Goal: Check status: Check status

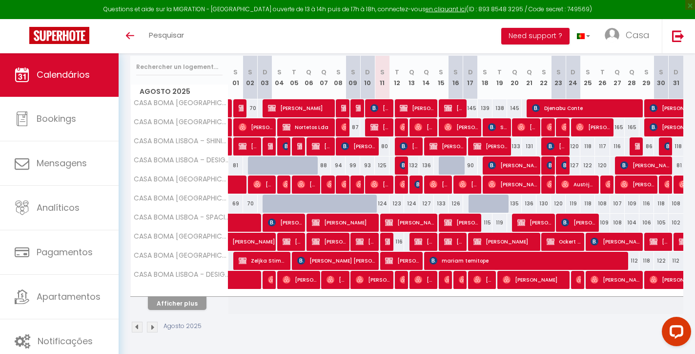
scroll to position [123, 0]
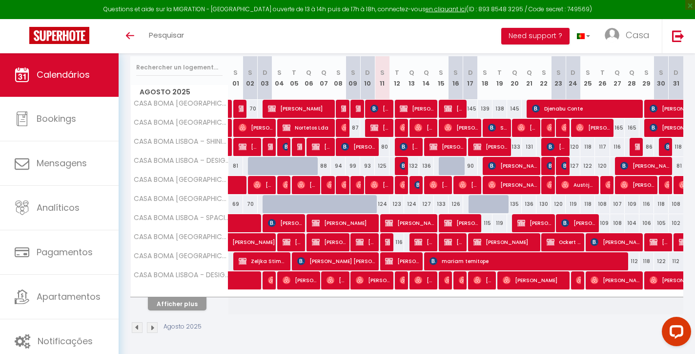
click at [184, 306] on button "Afficher plus" at bounding box center [177, 303] width 59 height 13
select select
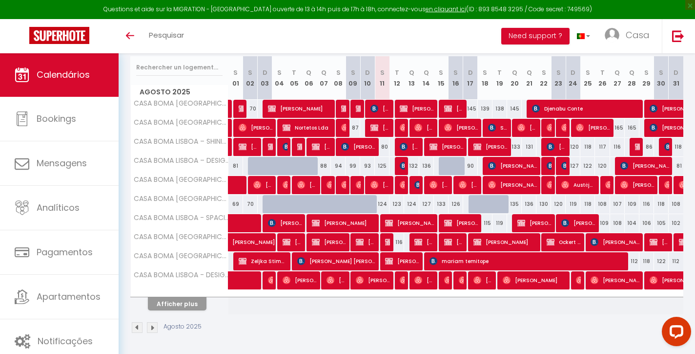
select select
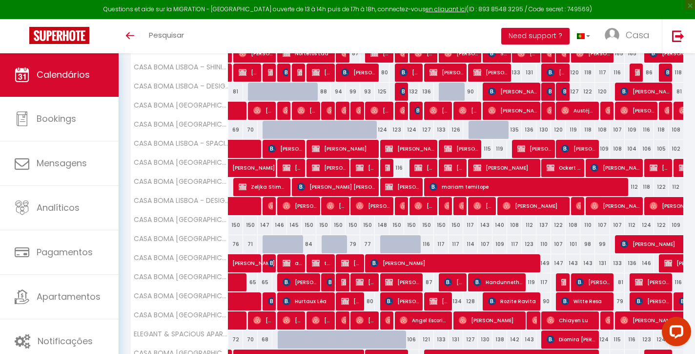
scroll to position [203, 0]
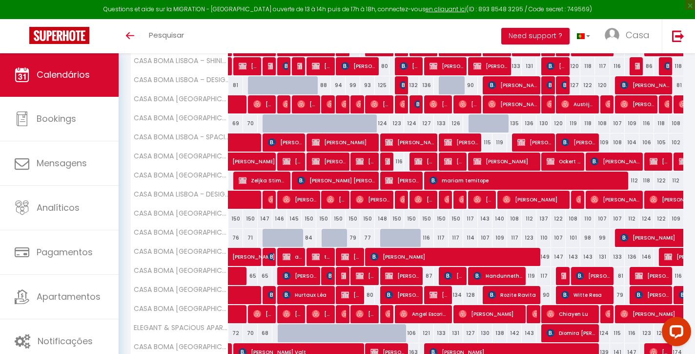
click at [402, 86] on img at bounding box center [404, 85] width 8 height 8
select select "OK"
select select "KO"
select select "0"
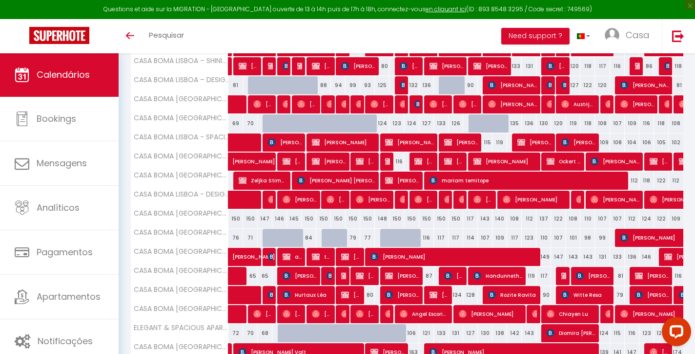
select select "1"
select select
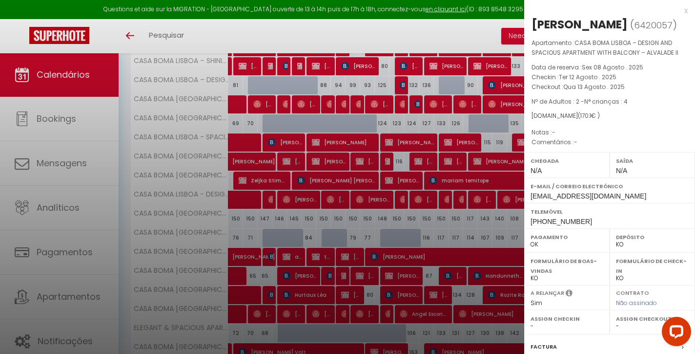
click at [686, 11] on div "x" at bounding box center [606, 11] width 164 height 12
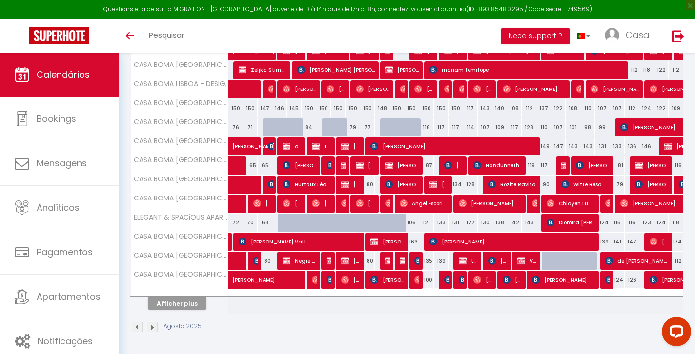
scroll to position [313, 0]
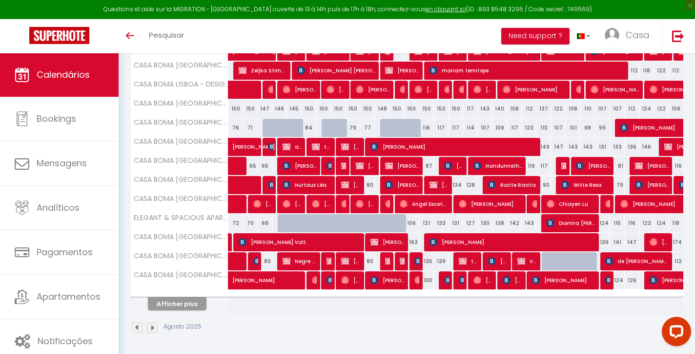
click at [194, 304] on button "Afficher plus" at bounding box center [177, 303] width 59 height 13
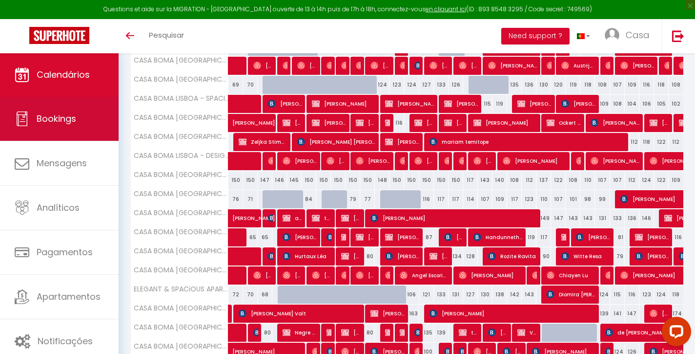
click at [74, 128] on link "Bookings" at bounding box center [59, 119] width 119 height 44
select select "not_cancelled"
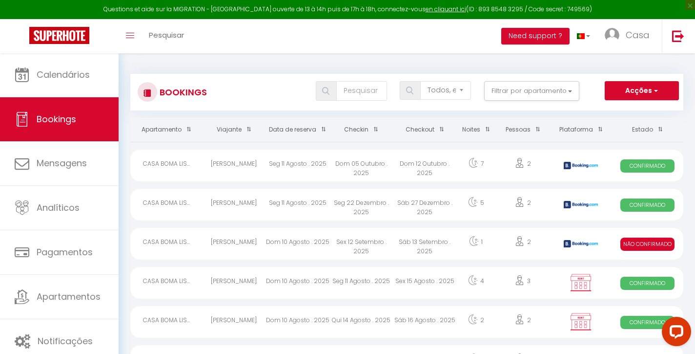
click at [398, 246] on div "Sáb 13 Setembro . 2025" at bounding box center [424, 244] width 63 height 32
select select "KO"
select select "0"
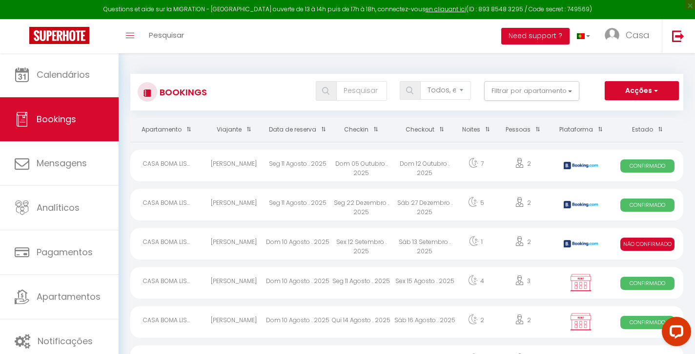
select select "1"
select select
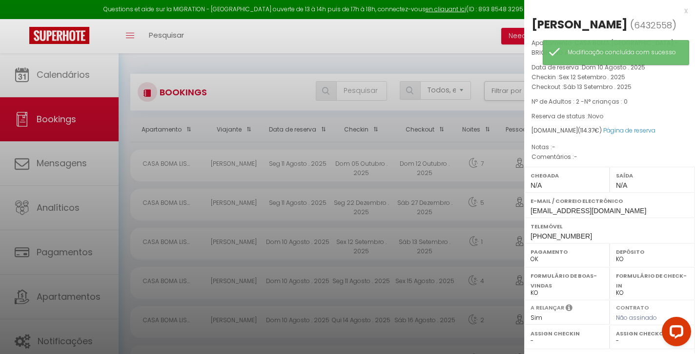
click at [687, 10] on div "x" at bounding box center [606, 11] width 164 height 12
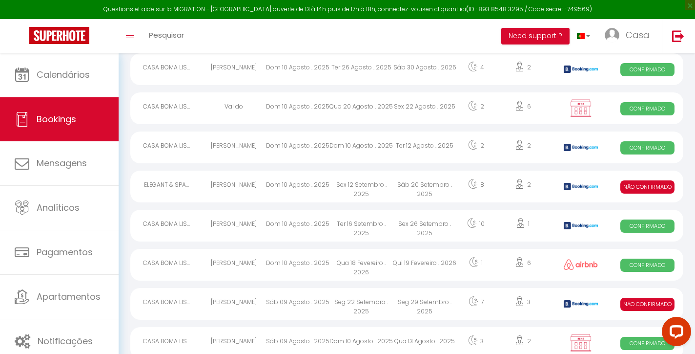
scroll to position [370, 0]
click at [420, 190] on div "Sáb 20 Setembro . 2025" at bounding box center [424, 186] width 63 height 32
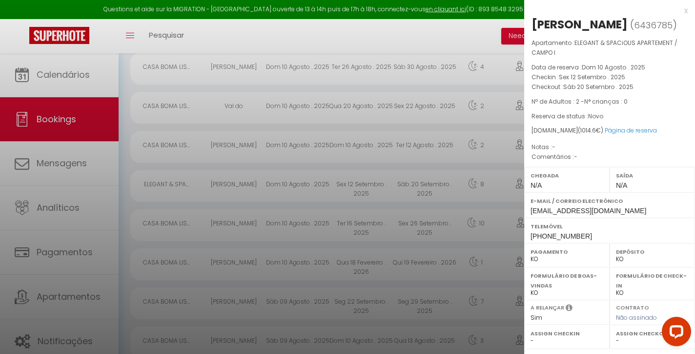
click at [687, 10] on div "x" at bounding box center [606, 11] width 164 height 12
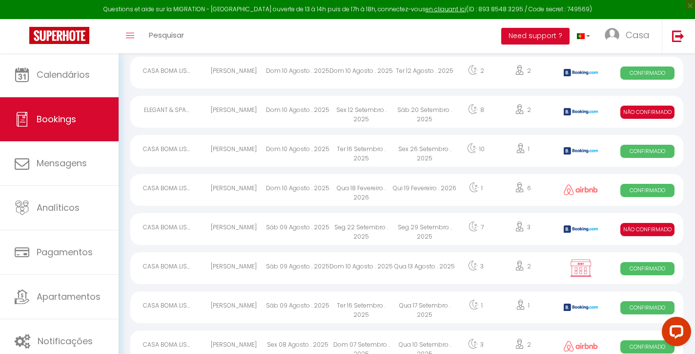
scroll to position [448, 0]
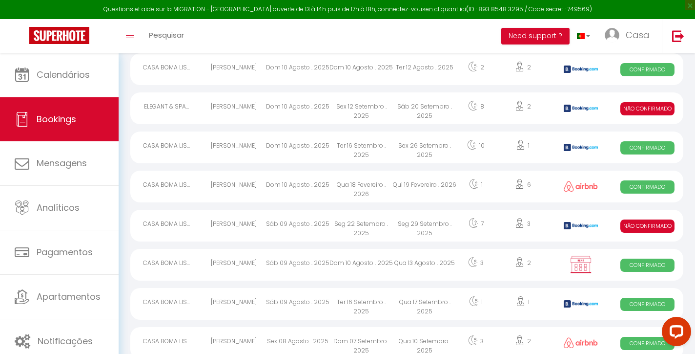
click at [419, 222] on div "Seg 29 Setembro . 2025" at bounding box center [424, 226] width 63 height 32
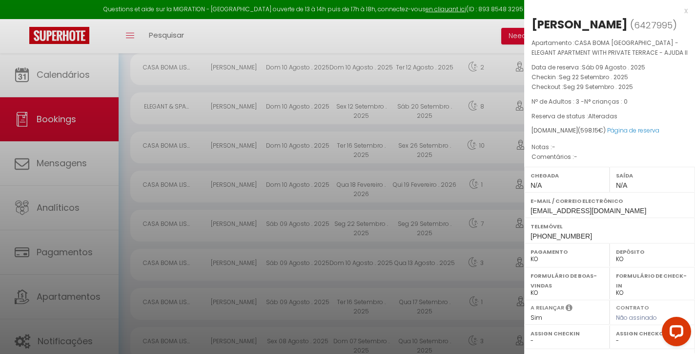
click at [688, 11] on div "x" at bounding box center [606, 11] width 164 height 12
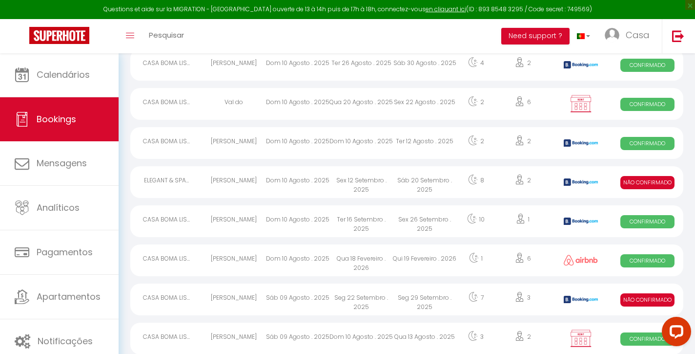
scroll to position [256, 0]
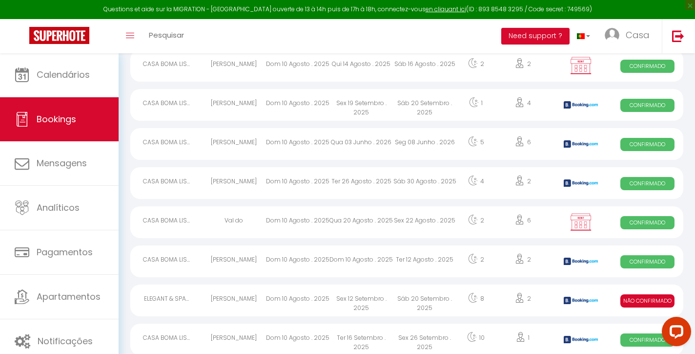
click at [427, 222] on div "Sex 22 Agosto . 2025" at bounding box center [424, 222] width 63 height 32
select select "OK"
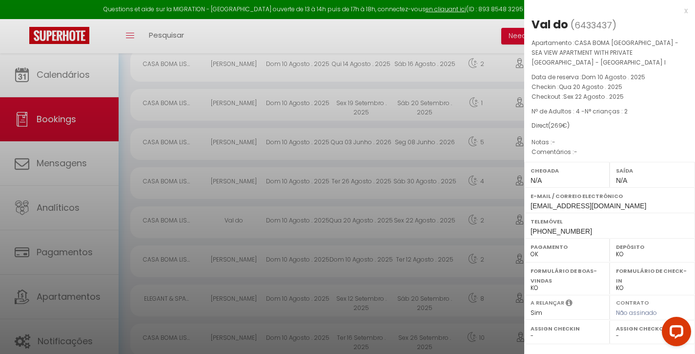
click at [684, 7] on div "x" at bounding box center [606, 11] width 164 height 12
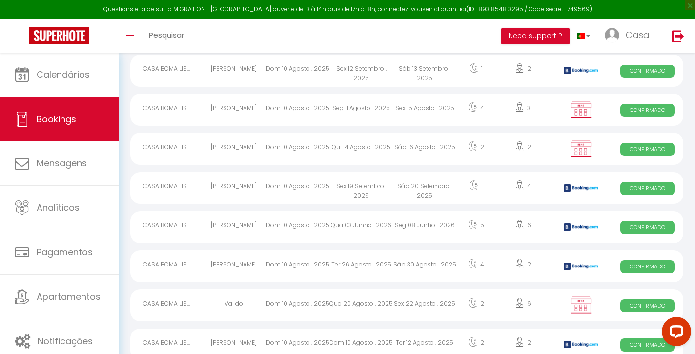
scroll to position [167, 0]
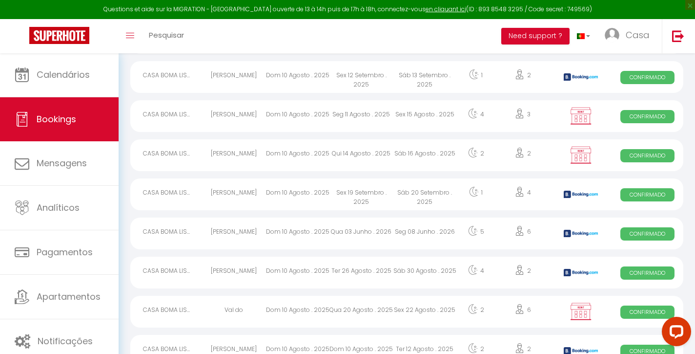
click at [416, 158] on div "Sáb 16 Agosto . 2025" at bounding box center [424, 155] width 63 height 32
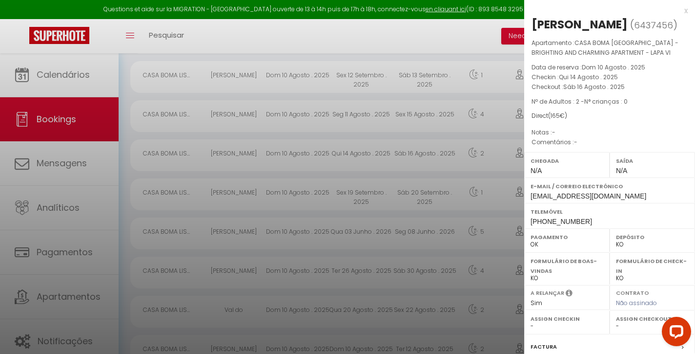
click at [685, 8] on div "x" at bounding box center [606, 11] width 164 height 12
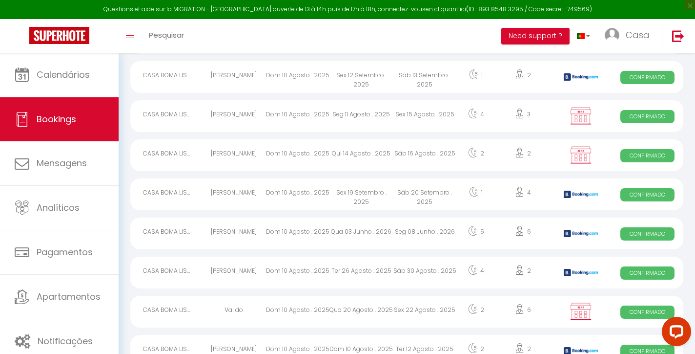
click at [421, 118] on div "Sex 15 Agosto . 2025" at bounding box center [424, 116] width 63 height 32
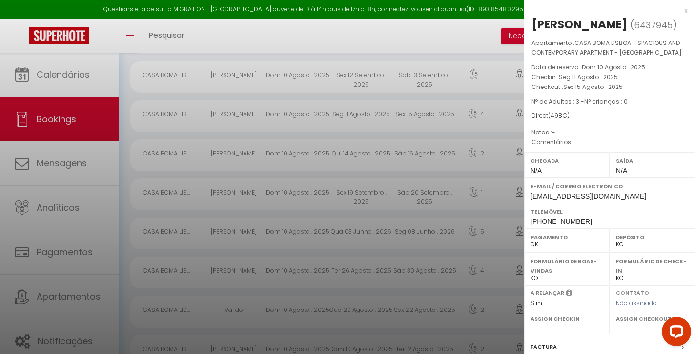
click at [684, 9] on div "x" at bounding box center [606, 11] width 164 height 12
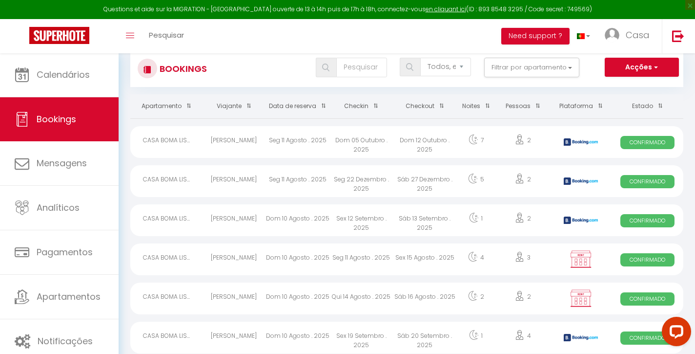
scroll to position [23, 0]
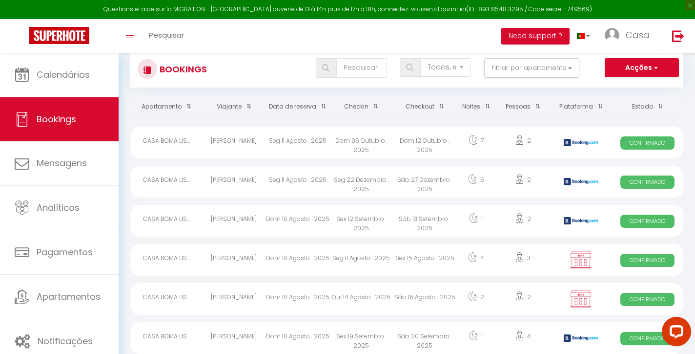
click at [407, 223] on div "Sáb 13 Setembro . 2025" at bounding box center [424, 221] width 63 height 32
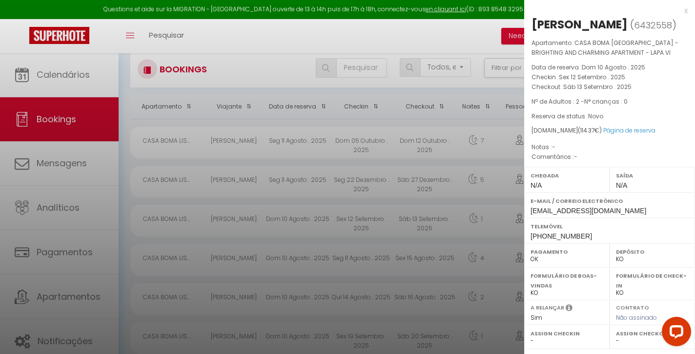
click at [686, 10] on div "x" at bounding box center [606, 11] width 164 height 12
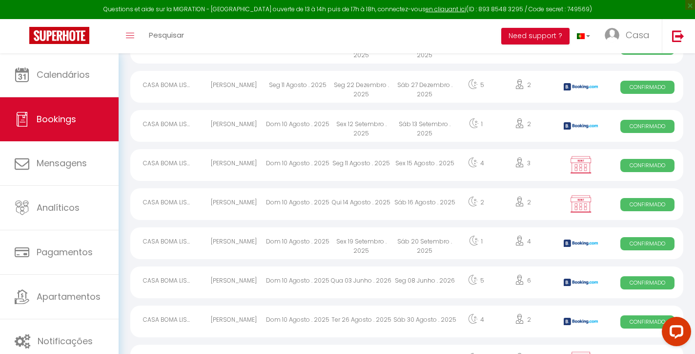
scroll to position [133, 0]
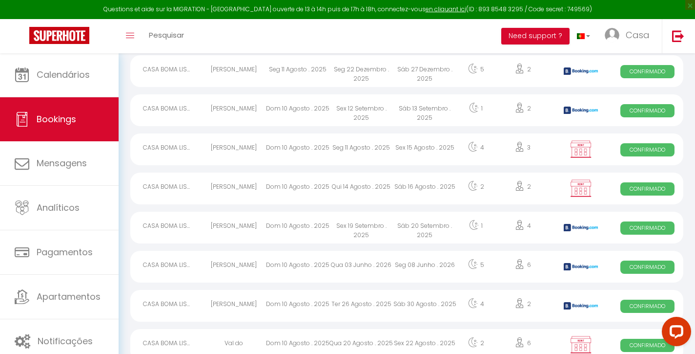
click at [413, 246] on td "Seg 08 Junho . 2026" at bounding box center [424, 265] width 63 height 39
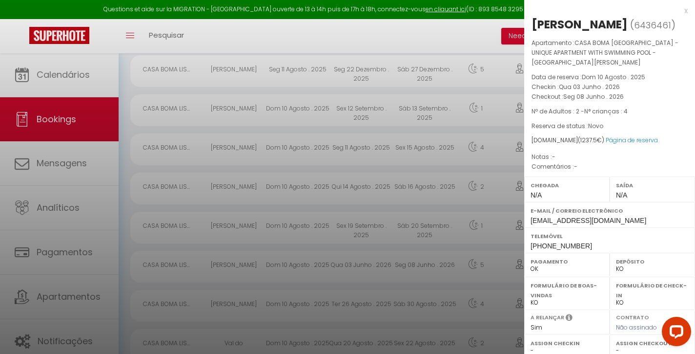
click at [683, 10] on div "x" at bounding box center [606, 11] width 164 height 12
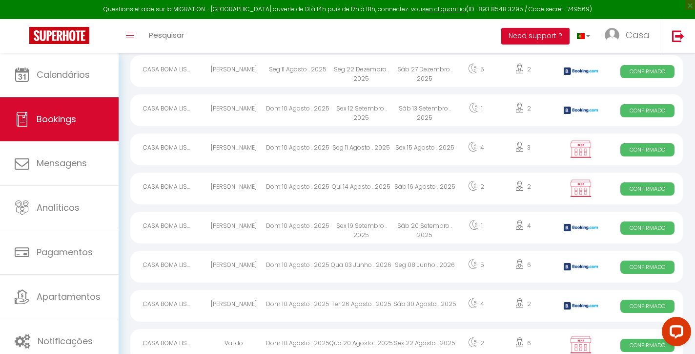
click at [433, 229] on div "Sáb 20 Setembro . 2025" at bounding box center [424, 227] width 63 height 32
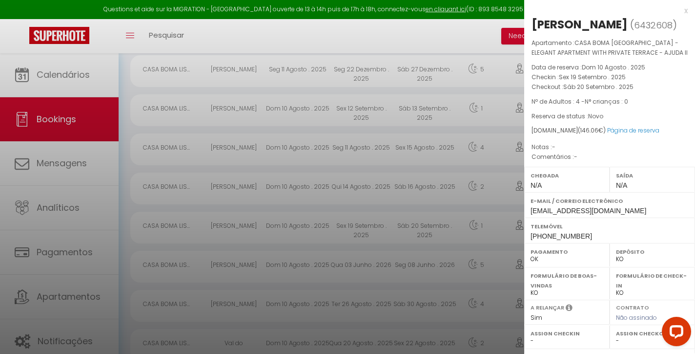
click at [685, 8] on div "x" at bounding box center [606, 11] width 164 height 12
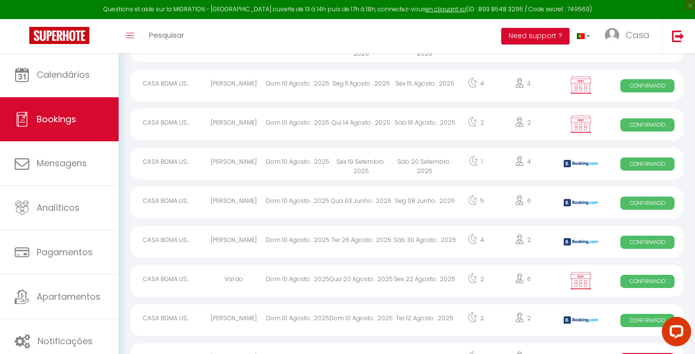
scroll to position [201, 0]
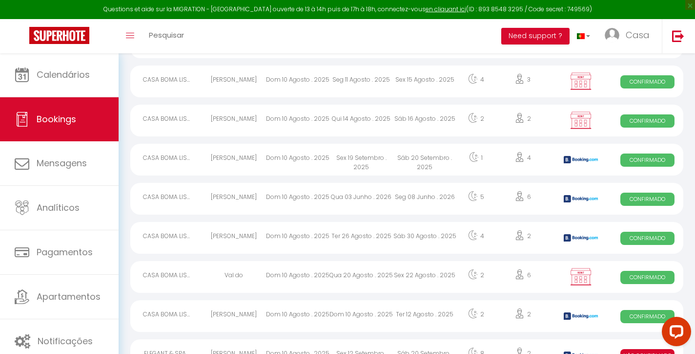
click at [456, 202] on div "Seg 08 Junho . 2026" at bounding box center [424, 199] width 63 height 32
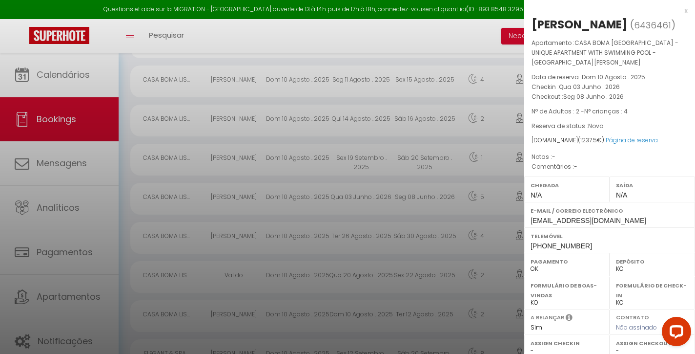
click at [685, 10] on div "x" at bounding box center [606, 11] width 164 height 12
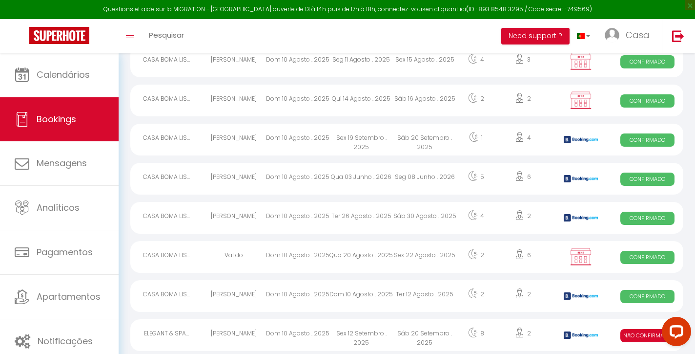
scroll to position [247, 0]
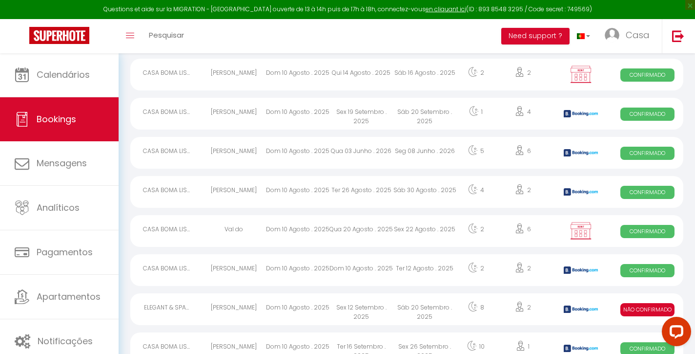
click at [420, 192] on div "Sáb 30 Agosto . 2025" at bounding box center [424, 192] width 63 height 32
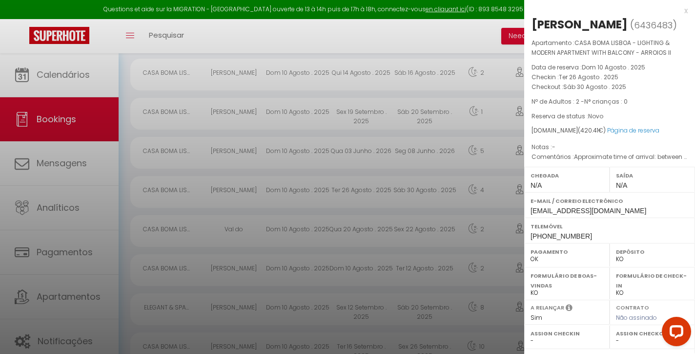
click at [685, 9] on div "x" at bounding box center [606, 11] width 164 height 12
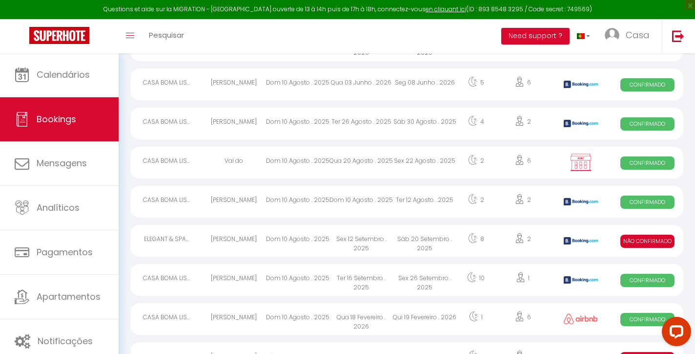
scroll to position [318, 0]
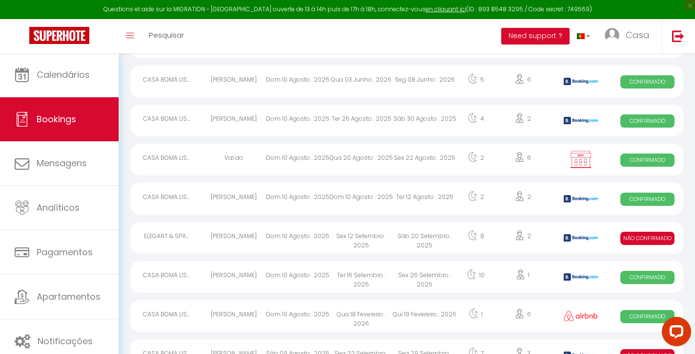
click at [409, 200] on div "Ter 12 Agosto . 2025" at bounding box center [424, 199] width 63 height 32
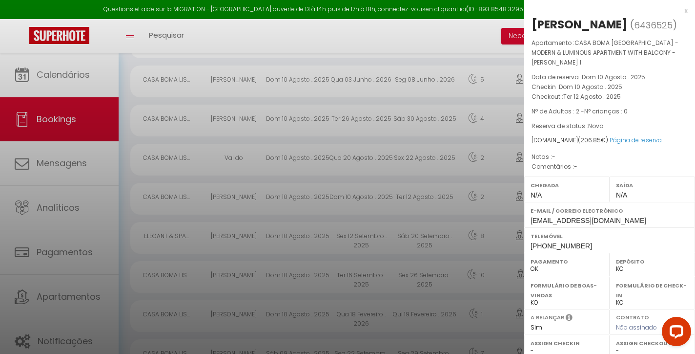
click at [682, 10] on div "x" at bounding box center [606, 11] width 164 height 12
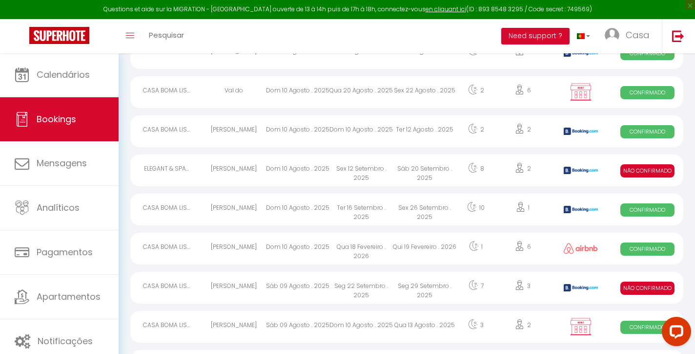
scroll to position [389, 0]
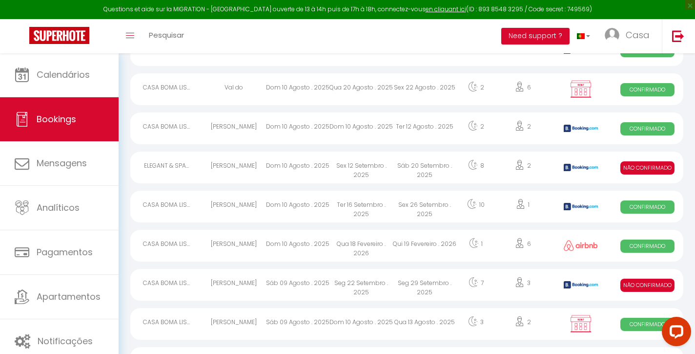
click at [440, 212] on div "Sex 26 Setembro . 2025" at bounding box center [424, 206] width 63 height 32
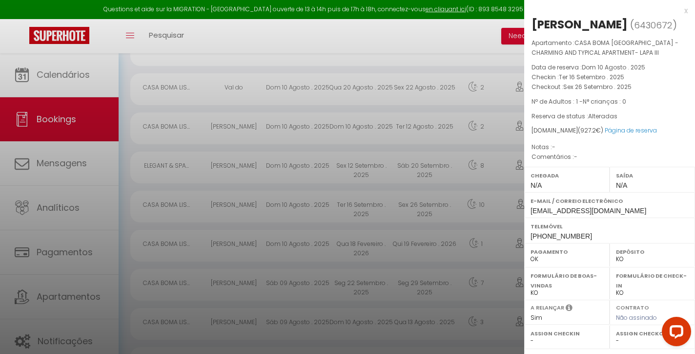
click at [687, 8] on div "x" at bounding box center [606, 11] width 164 height 12
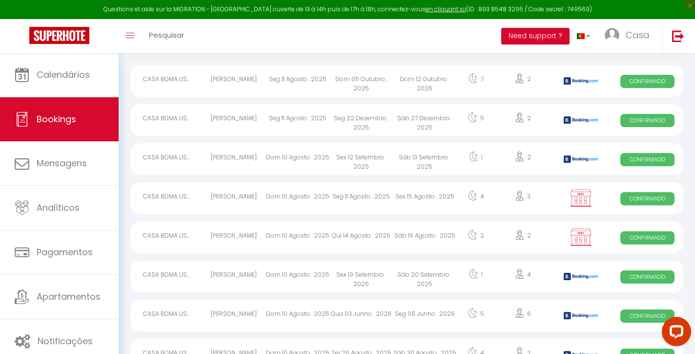
scroll to position [76, 0]
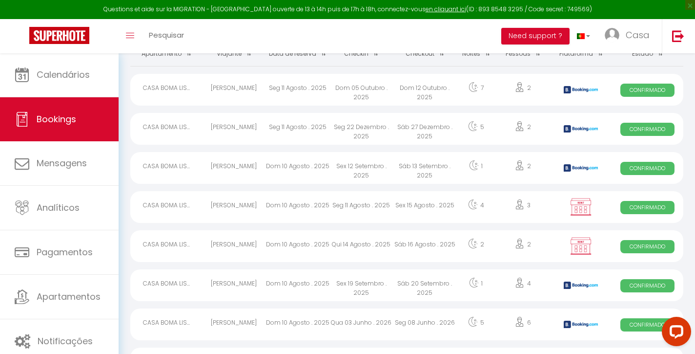
click at [425, 170] on div "Sáb 13 Setembro . 2025" at bounding box center [424, 168] width 63 height 32
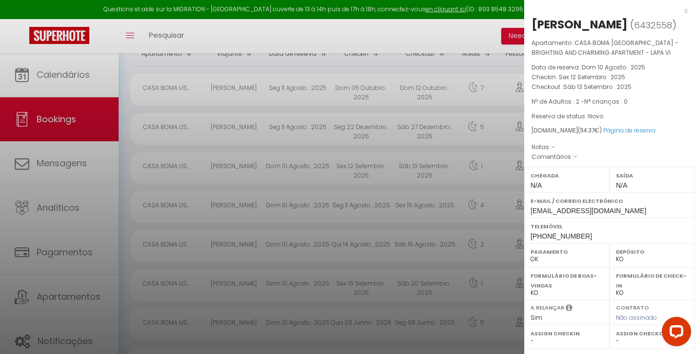
click at [684, 13] on div "x" at bounding box center [606, 11] width 164 height 12
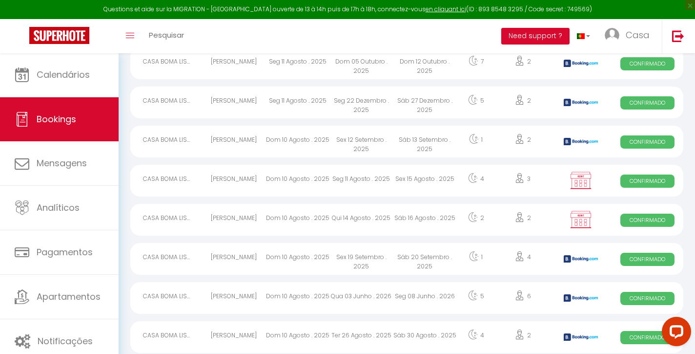
scroll to position [103, 0]
click at [414, 182] on div "Sex 15 Agosto . 2025" at bounding box center [424, 180] width 63 height 32
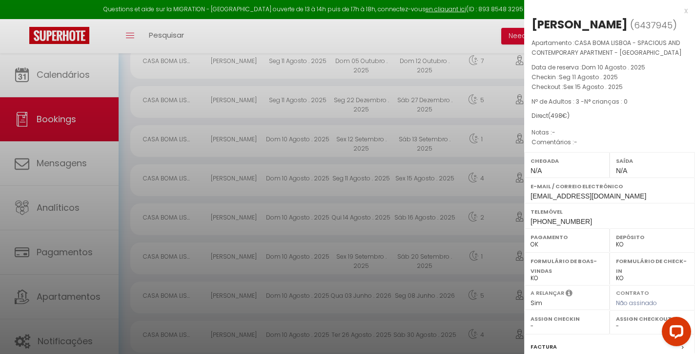
click at [687, 10] on div "x" at bounding box center [606, 11] width 164 height 12
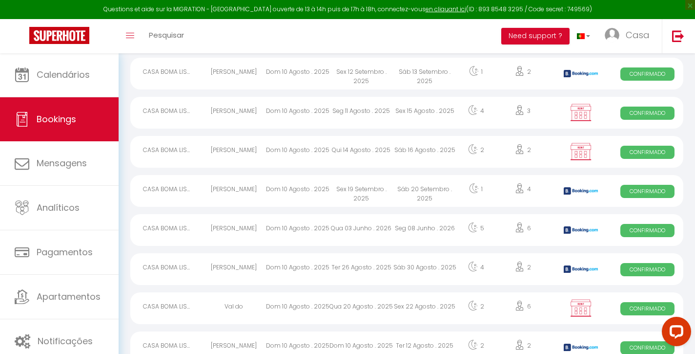
scroll to position [178, 0]
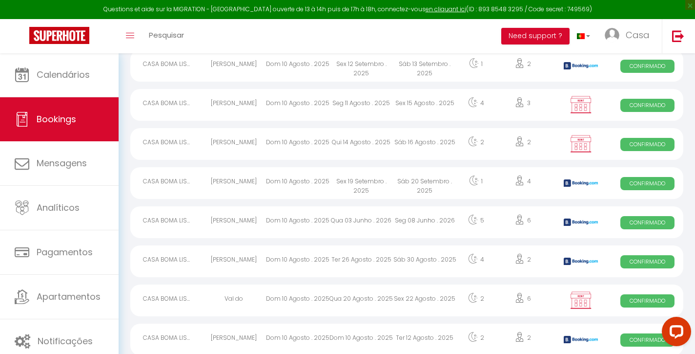
click at [444, 179] on div "Sáb 20 Setembro . 2025" at bounding box center [424, 183] width 63 height 32
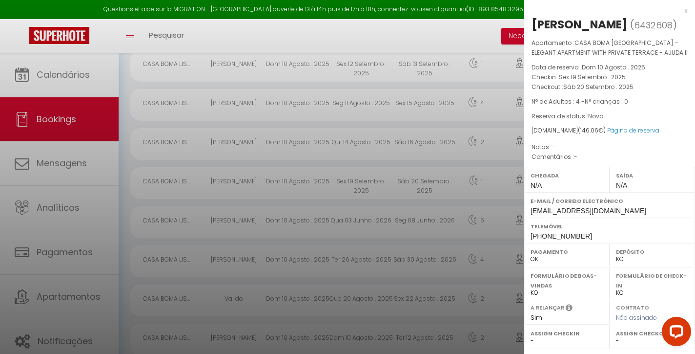
click at [688, 10] on div "x" at bounding box center [606, 11] width 164 height 12
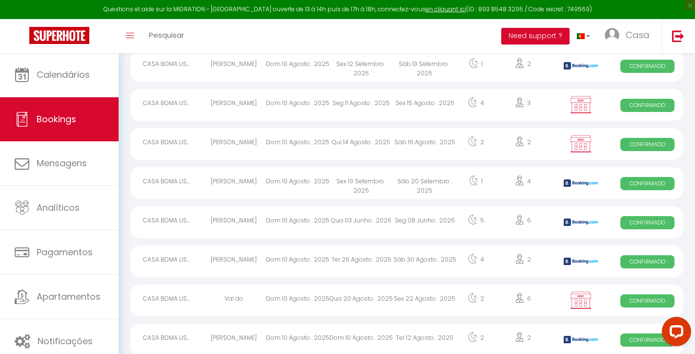
click at [411, 219] on div "Seg 08 Junho . 2026" at bounding box center [424, 222] width 63 height 32
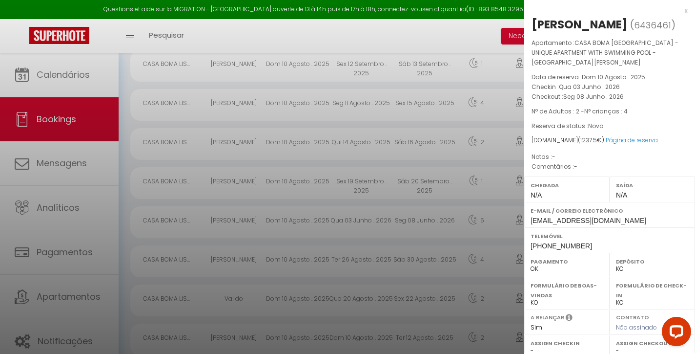
click at [687, 10] on div "x" at bounding box center [606, 11] width 164 height 12
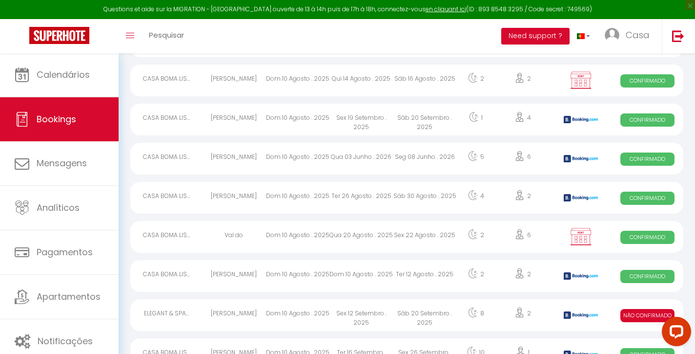
scroll to position [243, 0]
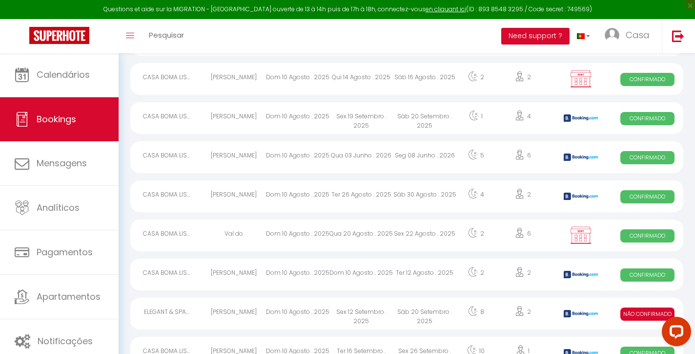
click at [428, 196] on div "Sáb 30 Agosto . 2025" at bounding box center [424, 196] width 63 height 32
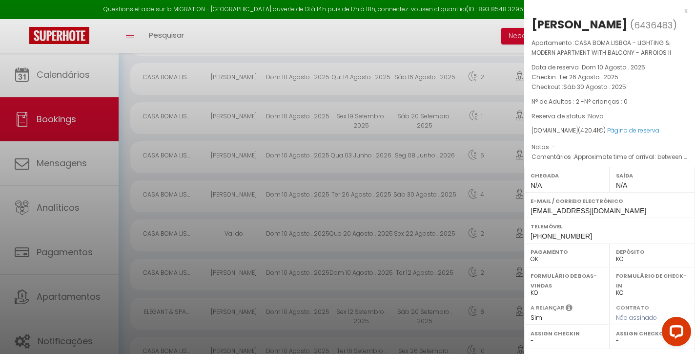
click at [686, 9] on div "x" at bounding box center [606, 11] width 164 height 12
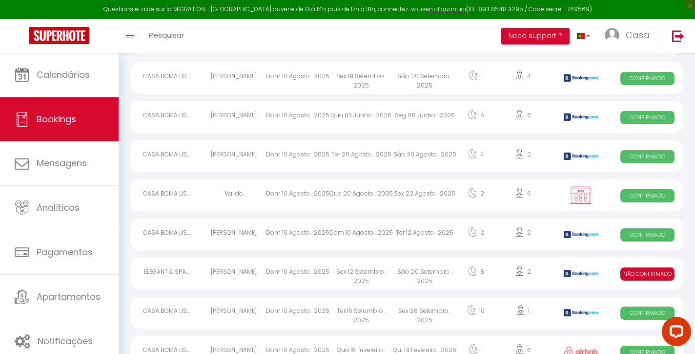
scroll to position [289, 0]
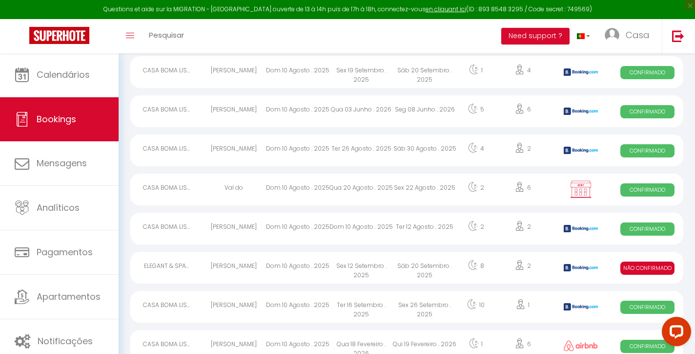
click at [419, 229] on div "Ter 12 Agosto . 2025" at bounding box center [424, 228] width 63 height 32
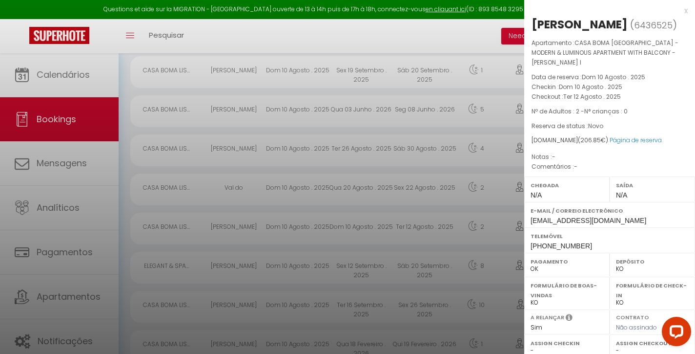
click at [686, 10] on div "x" at bounding box center [606, 11] width 164 height 12
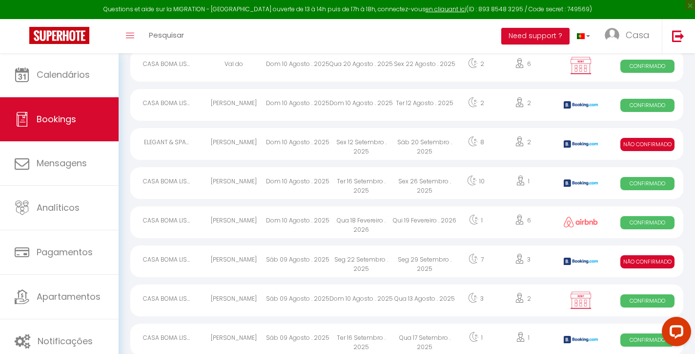
scroll to position [414, 0]
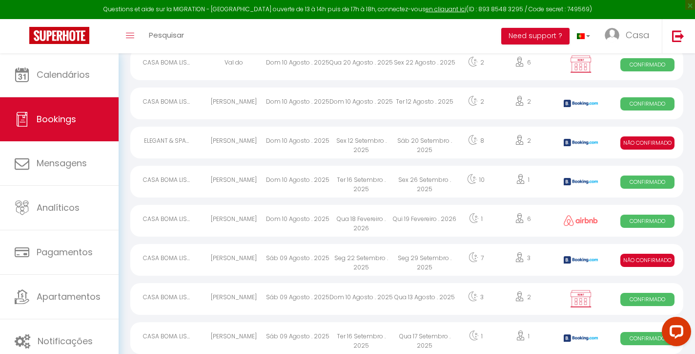
click at [438, 220] on div "Qui 19 Fevereiro . 2026" at bounding box center [424, 221] width 63 height 32
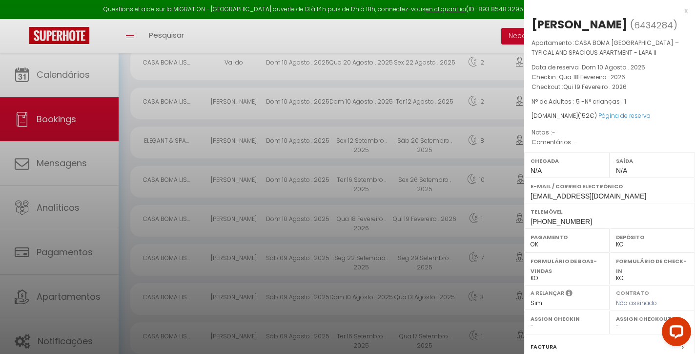
click at [687, 8] on div "x" at bounding box center [606, 11] width 164 height 12
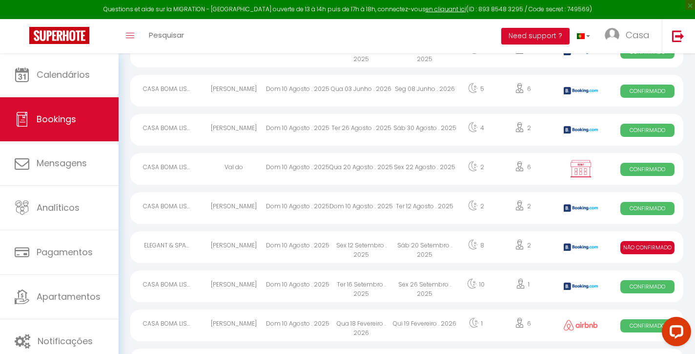
scroll to position [303, 0]
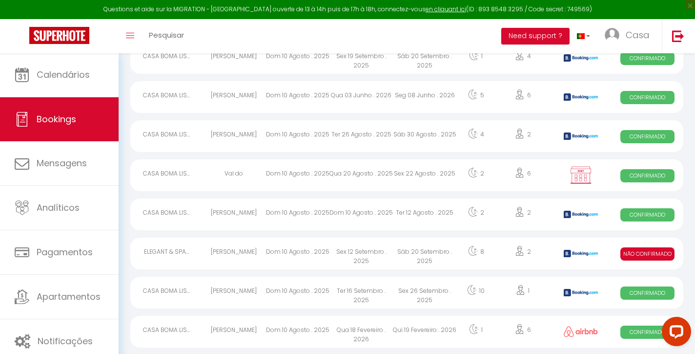
click at [445, 173] on div "Sex 22 Agosto . 2025" at bounding box center [424, 175] width 63 height 32
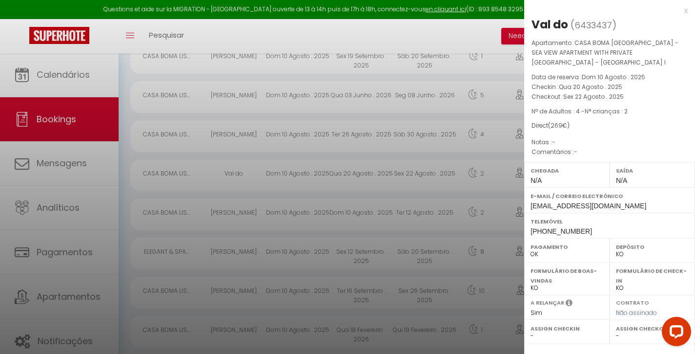
click at [687, 9] on div "x" at bounding box center [606, 11] width 164 height 12
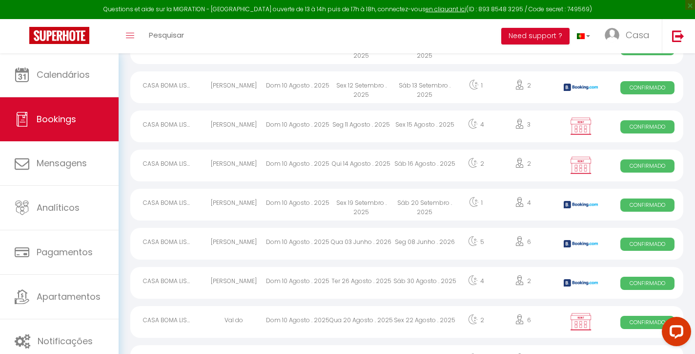
scroll to position [145, 0]
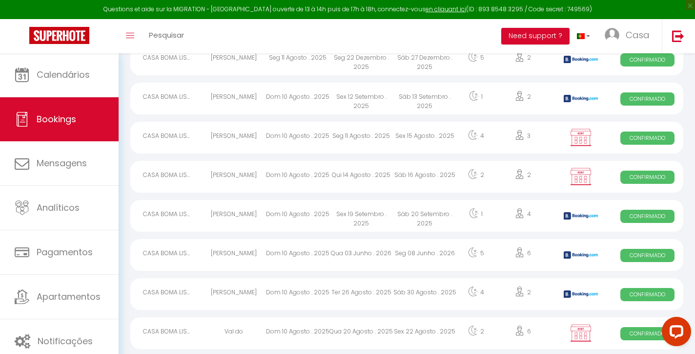
click at [444, 136] on div "Sex 15 Agosto . 2025" at bounding box center [424, 138] width 63 height 32
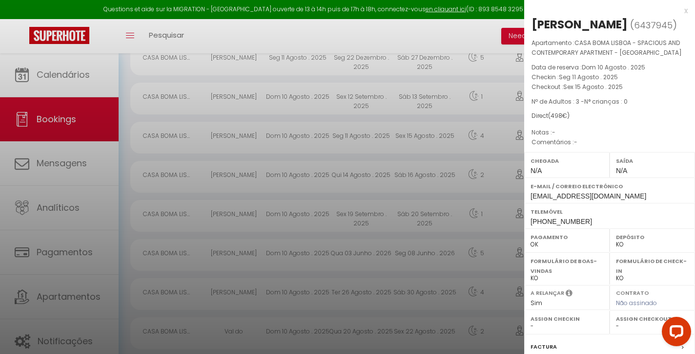
click at [686, 10] on div "x" at bounding box center [606, 11] width 164 height 12
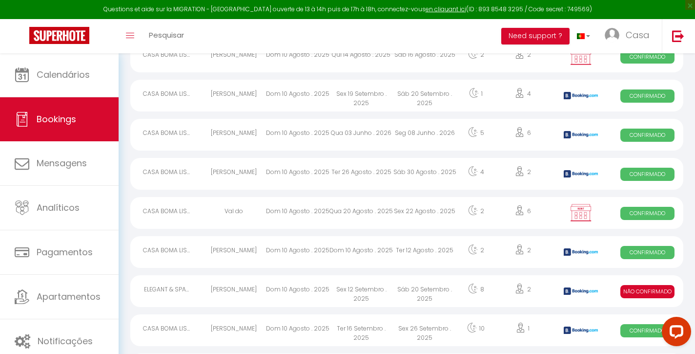
scroll to position [284, 0]
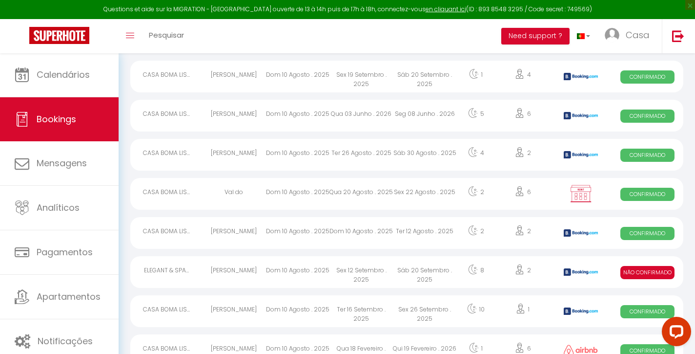
click at [409, 307] on div "Sex 26 Setembro . 2025" at bounding box center [424, 311] width 63 height 32
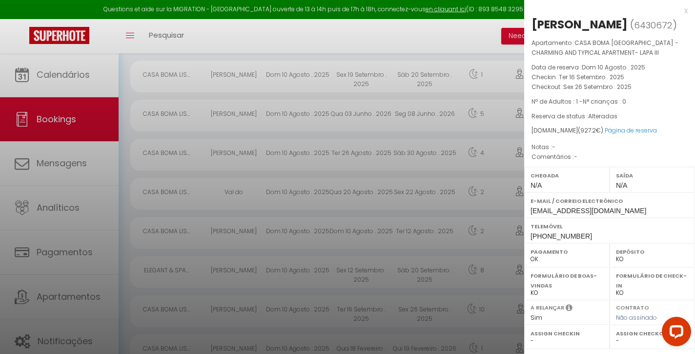
click at [687, 12] on div "x" at bounding box center [606, 11] width 164 height 12
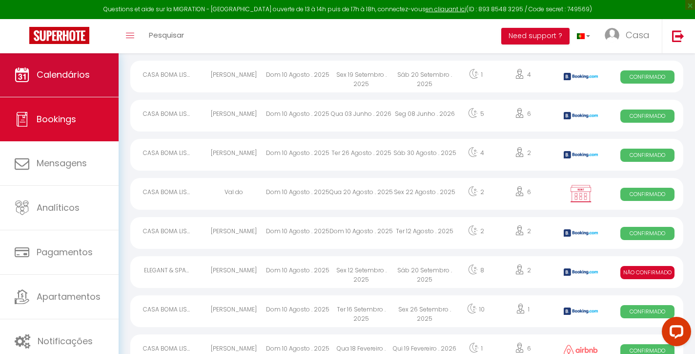
click at [84, 74] on span "Calendários" at bounding box center [63, 74] width 53 height 12
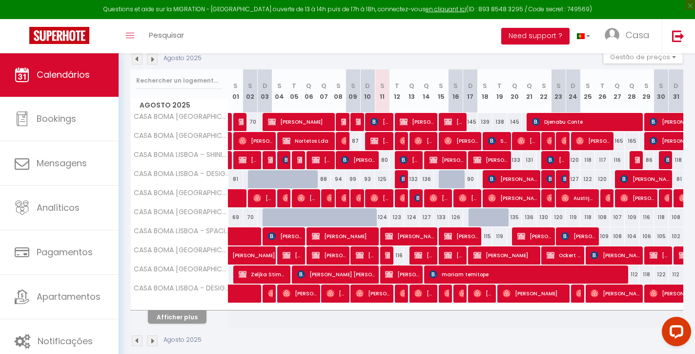
scroll to position [116, 0]
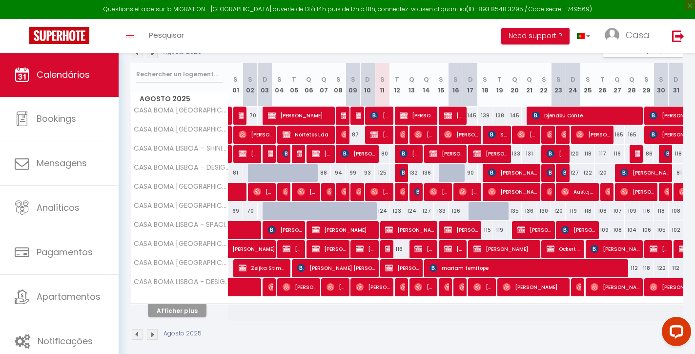
click at [191, 309] on button "Afficher plus" at bounding box center [177, 310] width 59 height 13
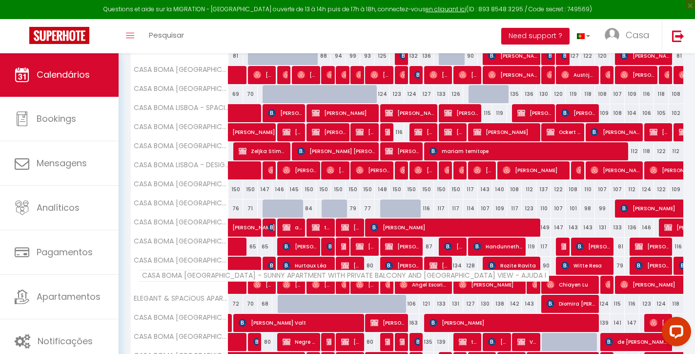
scroll to position [252, 0]
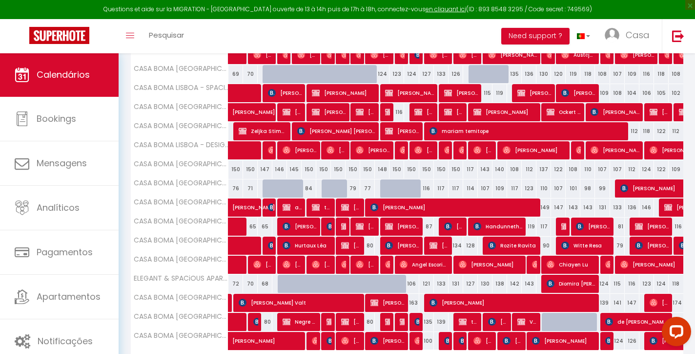
click at [386, 302] on span "[PERSON_NAME]" at bounding box center [388, 302] width 34 height 19
select select "OK"
select select "KO"
select select "0"
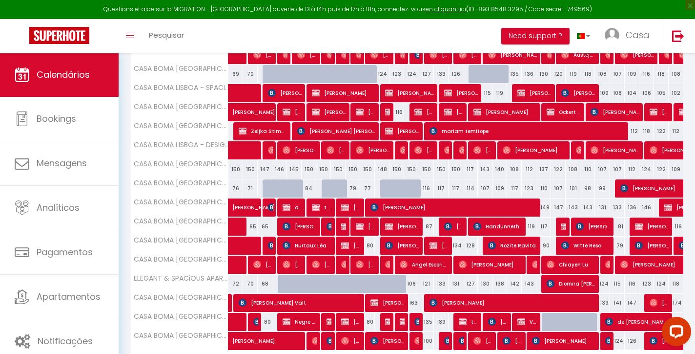
select select "1"
select select
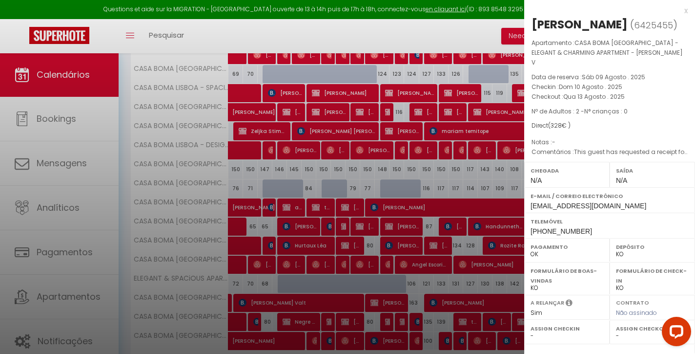
click at [686, 9] on div "x" at bounding box center [606, 11] width 164 height 12
